Goal: Transaction & Acquisition: Purchase product/service

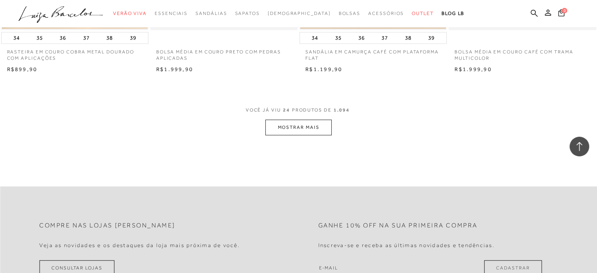
scroll to position [1609, 0]
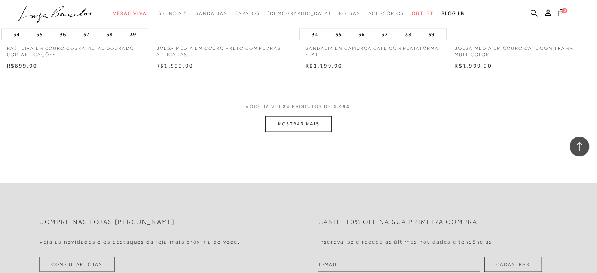
click at [299, 122] on button "MOSTRAR MAIS" at bounding box center [298, 123] width 66 height 15
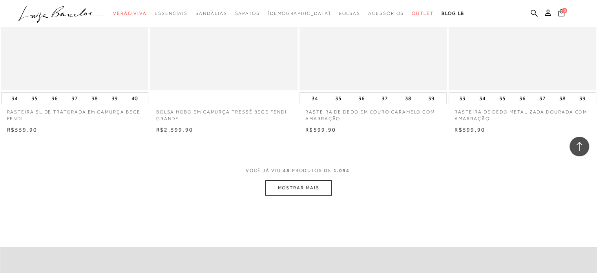
scroll to position [3179, 0]
click at [308, 187] on button "MOSTRAR MAIS" at bounding box center [298, 186] width 66 height 15
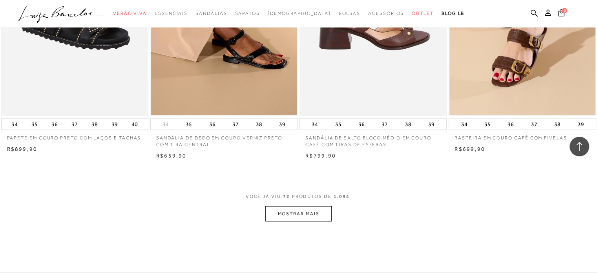
scroll to position [4828, 0]
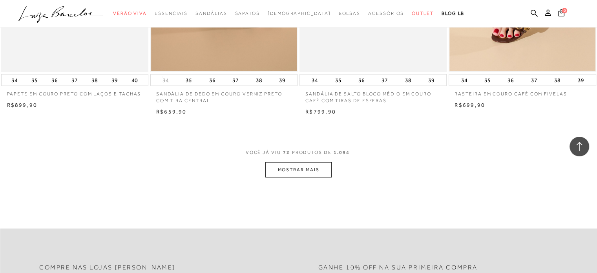
click at [298, 161] on span "VOCÊ JÁ VIU 72 PRODUTOS DE 1.094" at bounding box center [299, 155] width 106 height 14
drag, startPoint x: 306, startPoint y: 164, endPoint x: 296, endPoint y: 190, distance: 27.8
click at [300, 166] on button "MOSTRAR MAIS" at bounding box center [298, 169] width 66 height 15
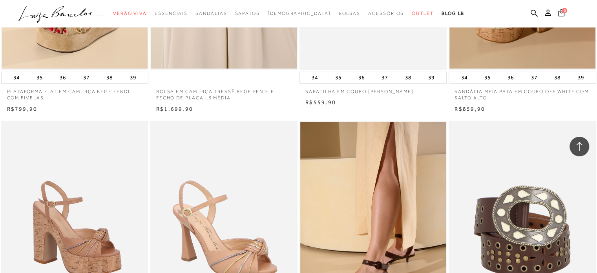
scroll to position [5220, 0]
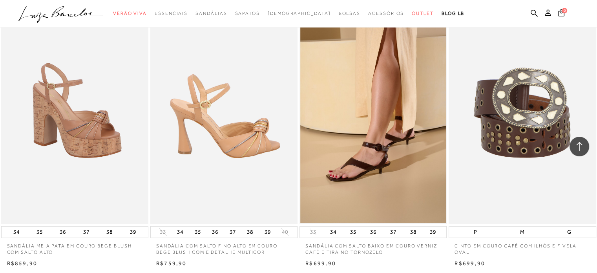
click at [240, 139] on img at bounding box center [224, 113] width 146 height 221
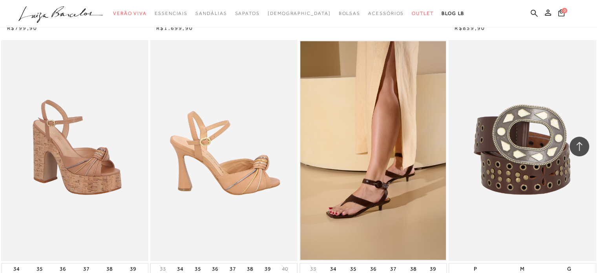
scroll to position [5181, 0]
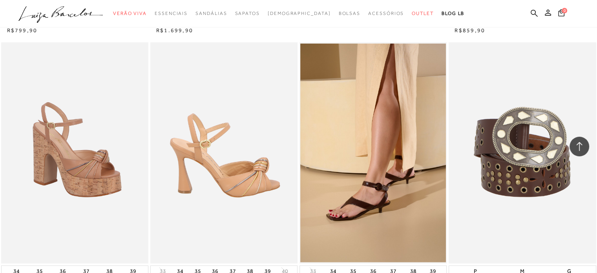
click at [246, 173] on img at bounding box center [224, 152] width 146 height 221
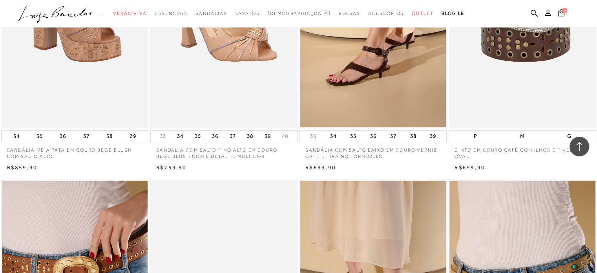
scroll to position [5299, 0]
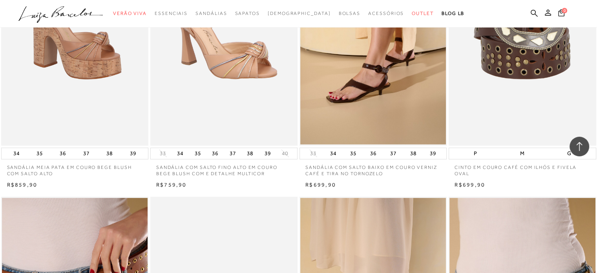
click at [231, 168] on p "SANDÁLIA COM SALTO FINO ALTO EM COURO BEGE BLUSH COM E DETALHE MULTICOR" at bounding box center [223, 168] width 147 height 18
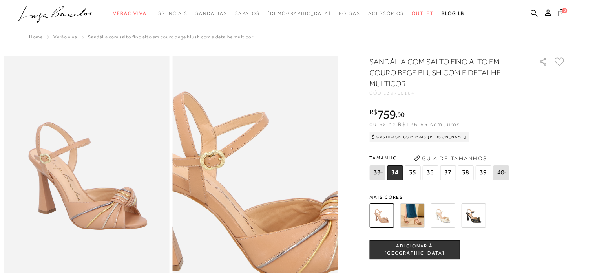
scroll to position [0, 0]
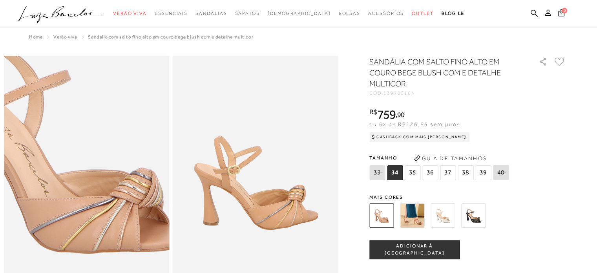
click at [110, 208] on img at bounding box center [62, 154] width 331 height 497
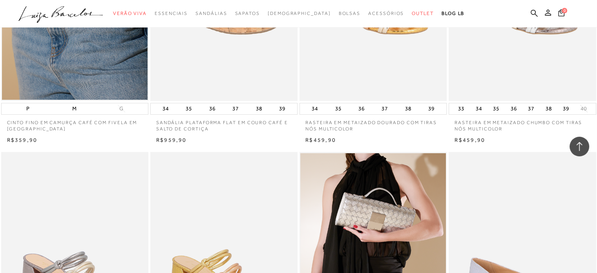
scroll to position [6005, 0]
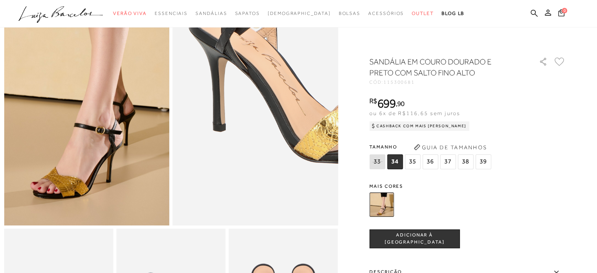
click at [200, 141] on img at bounding box center [310, 64] width 331 height 497
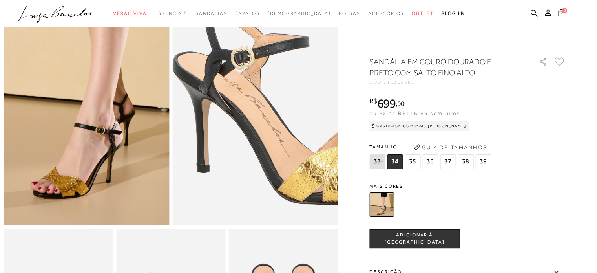
click at [217, 99] on img at bounding box center [294, 106] width 331 height 497
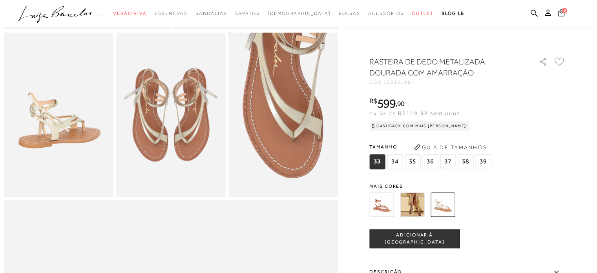
scroll to position [275, 0]
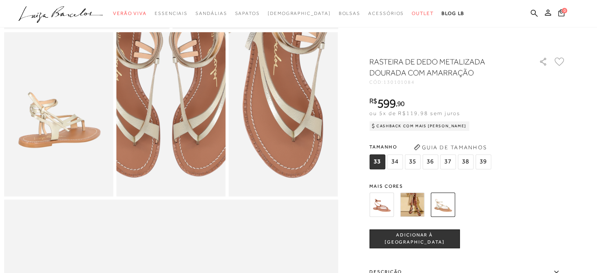
click at [176, 151] on img at bounding box center [166, 84] width 219 height 328
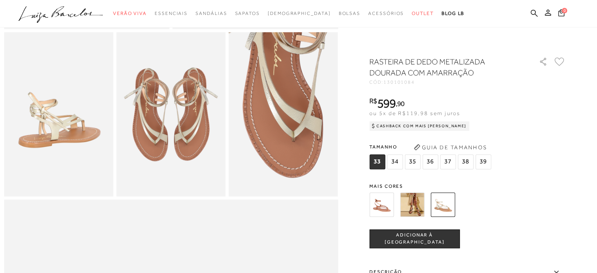
click at [412, 206] on img at bounding box center [412, 204] width 24 height 24
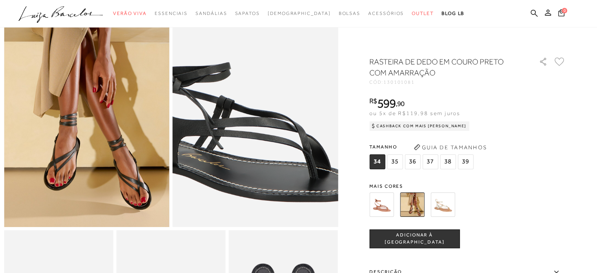
scroll to position [78, 0]
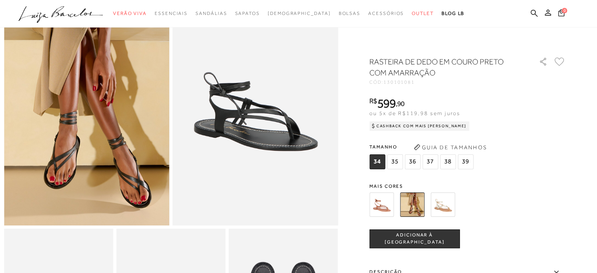
click at [378, 204] on img at bounding box center [381, 204] width 24 height 24
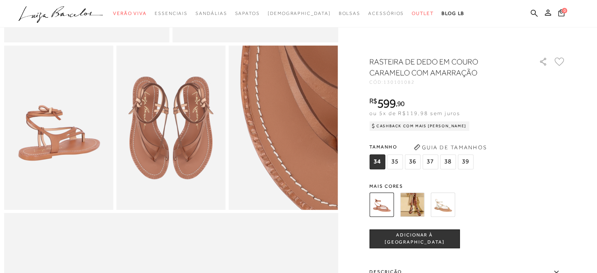
scroll to position [275, 0]
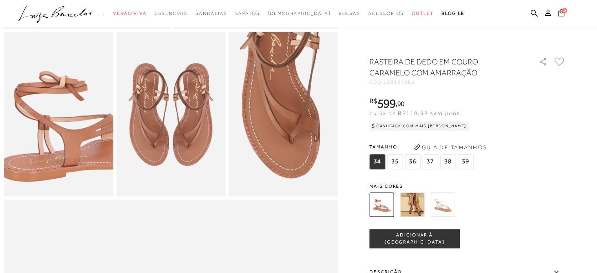
click at [35, 118] on img at bounding box center [79, 116] width 219 height 328
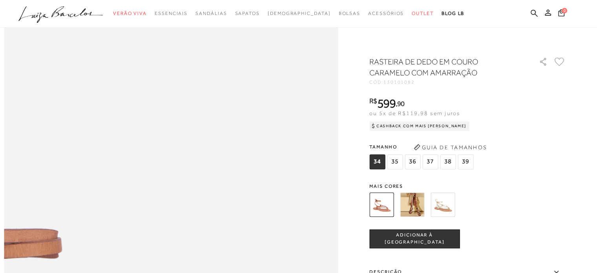
scroll to position [510, 0]
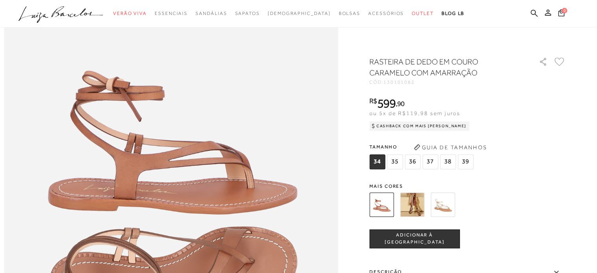
drag, startPoint x: 78, startPoint y: 147, endPoint x: 544, endPoint y: 161, distance: 466.5
click at [544, 161] on div "Tamanho 34 35 36" at bounding box center [467, 156] width 196 height 30
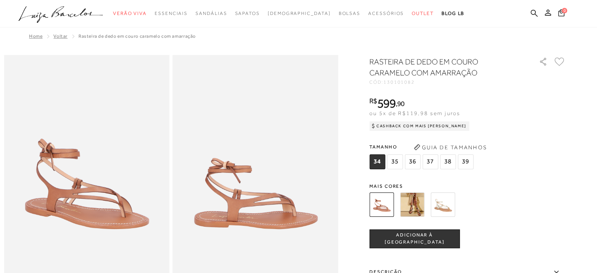
scroll to position [0, 0]
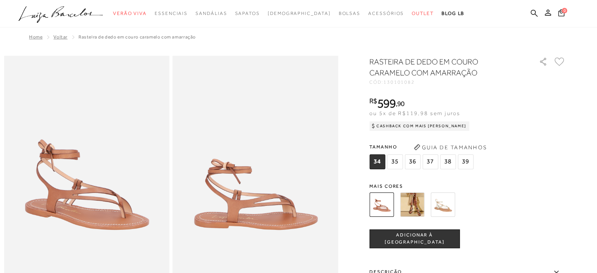
click at [417, 208] on img at bounding box center [412, 204] width 24 height 24
